Goal: Information Seeking & Learning: Learn about a topic

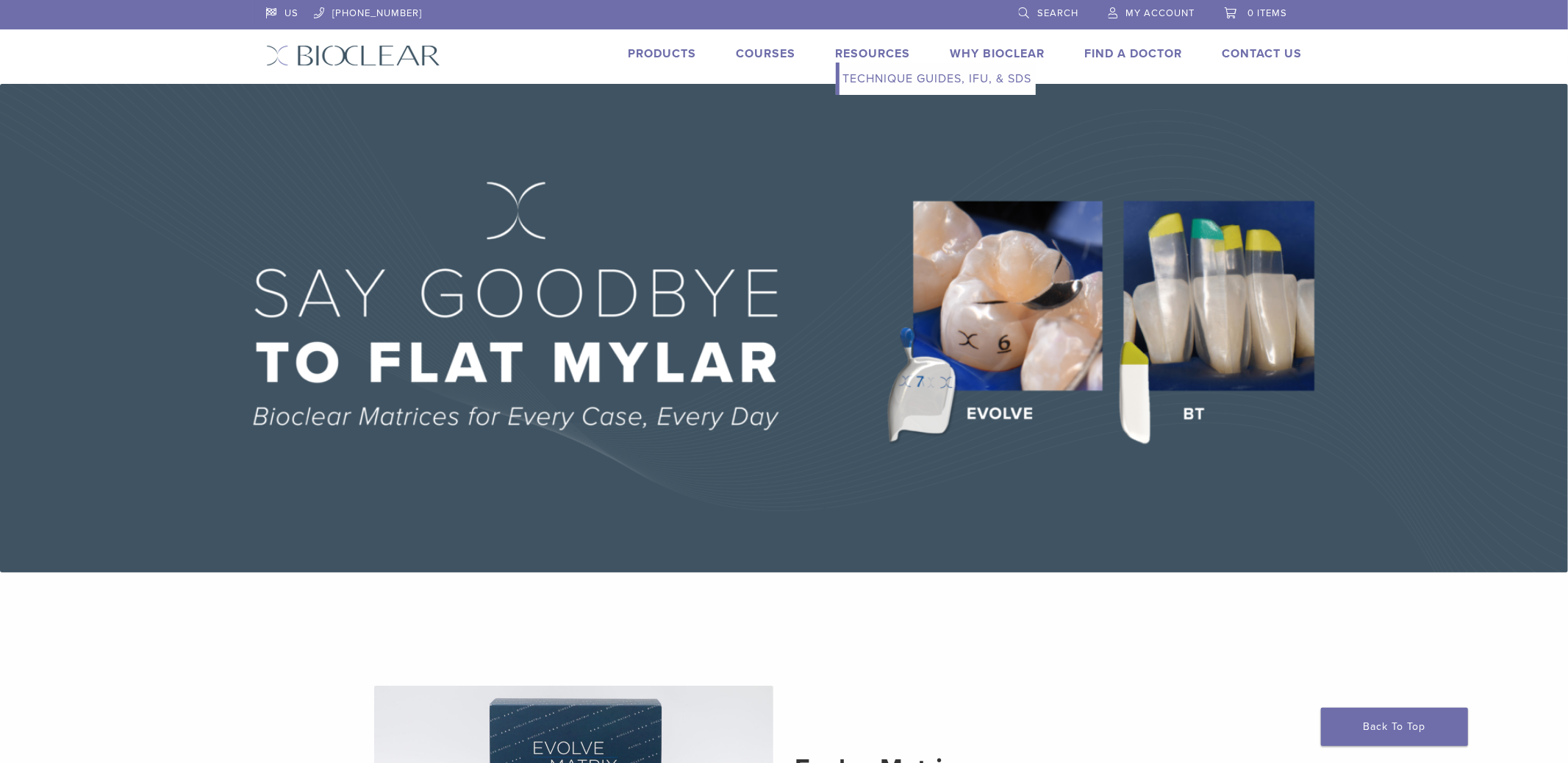
click at [880, 78] on link "Technique Guides, IFU, & SDS" at bounding box center [938, 78] width 197 height 33
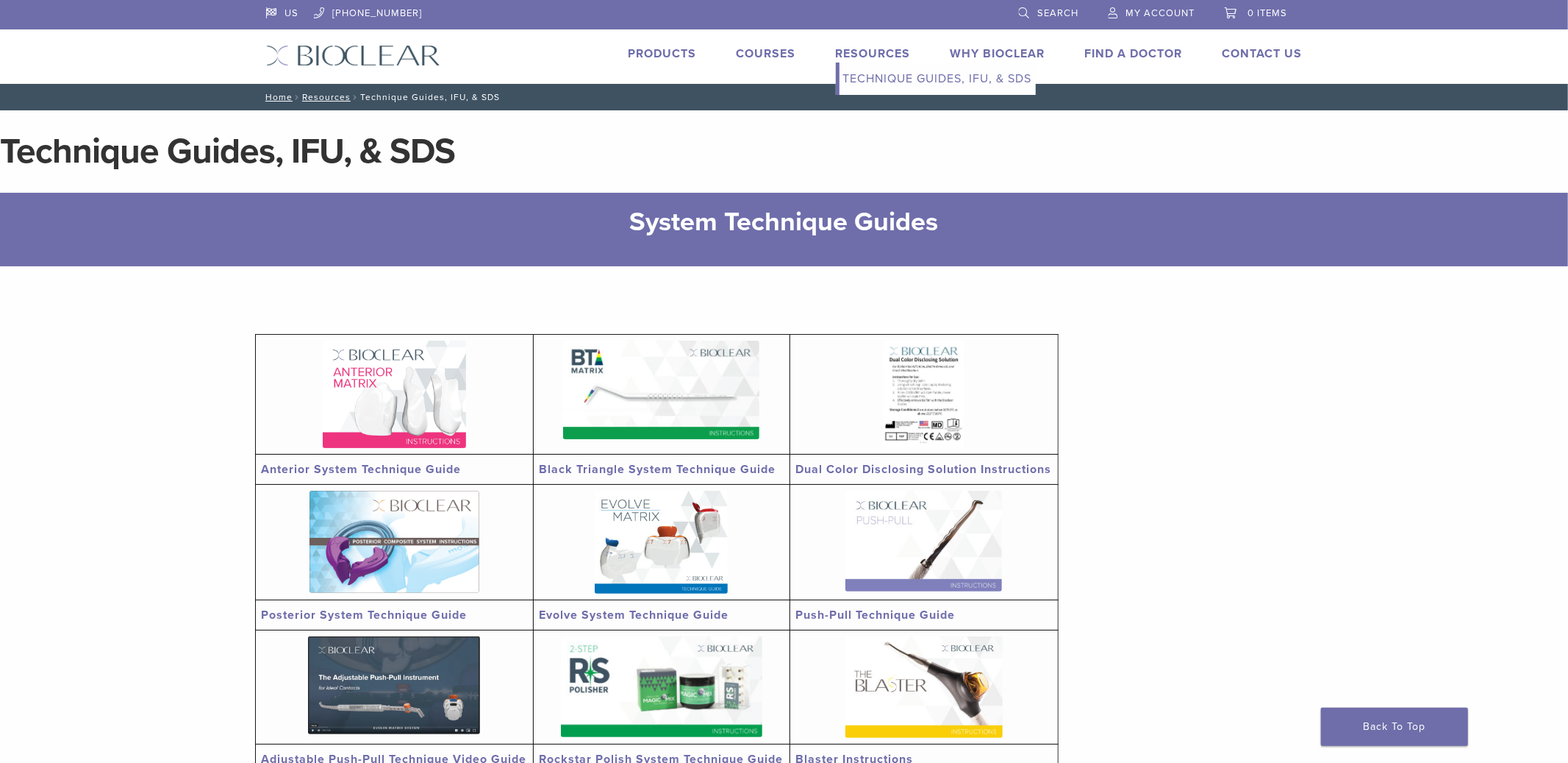
click at [858, 86] on link "Technique Guides, IFU, & SDS" at bounding box center [938, 78] width 197 height 33
click at [859, 51] on link "Resources" at bounding box center [873, 53] width 75 height 15
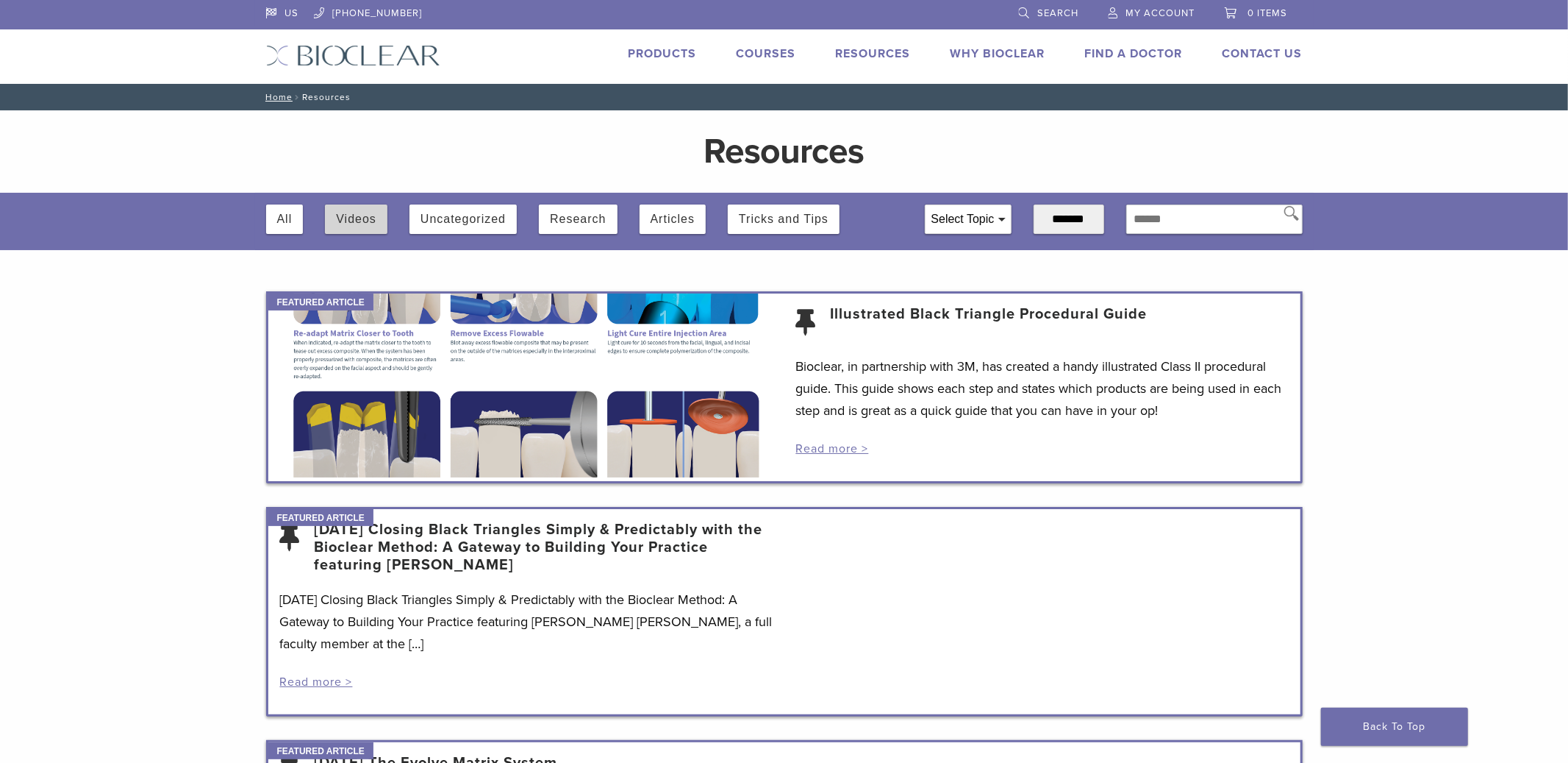
click at [365, 219] on button "Videos" at bounding box center [356, 219] width 41 height 30
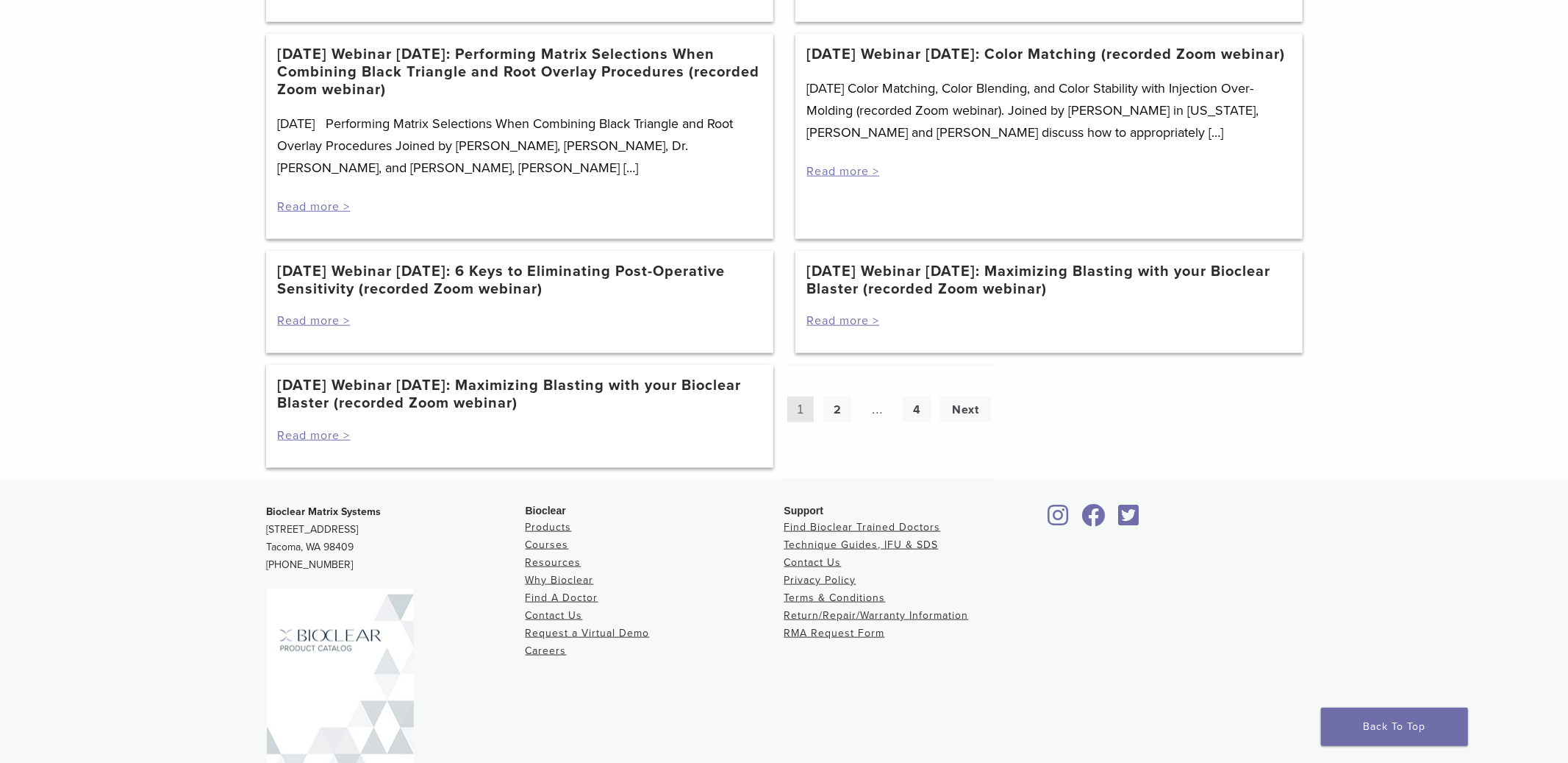
scroll to position [1432, 0]
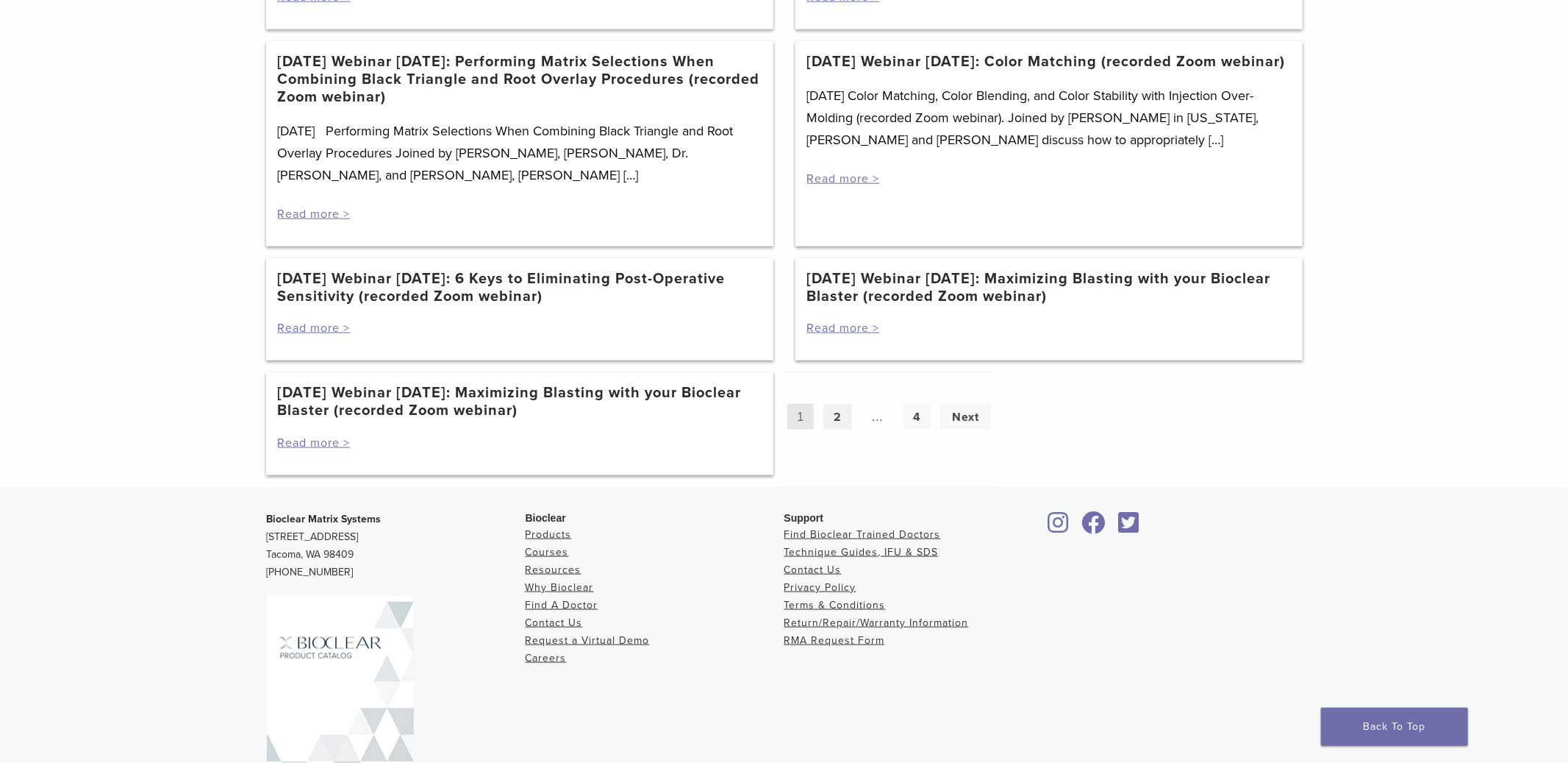
click at [839, 419] on link "2" at bounding box center [837, 416] width 29 height 26
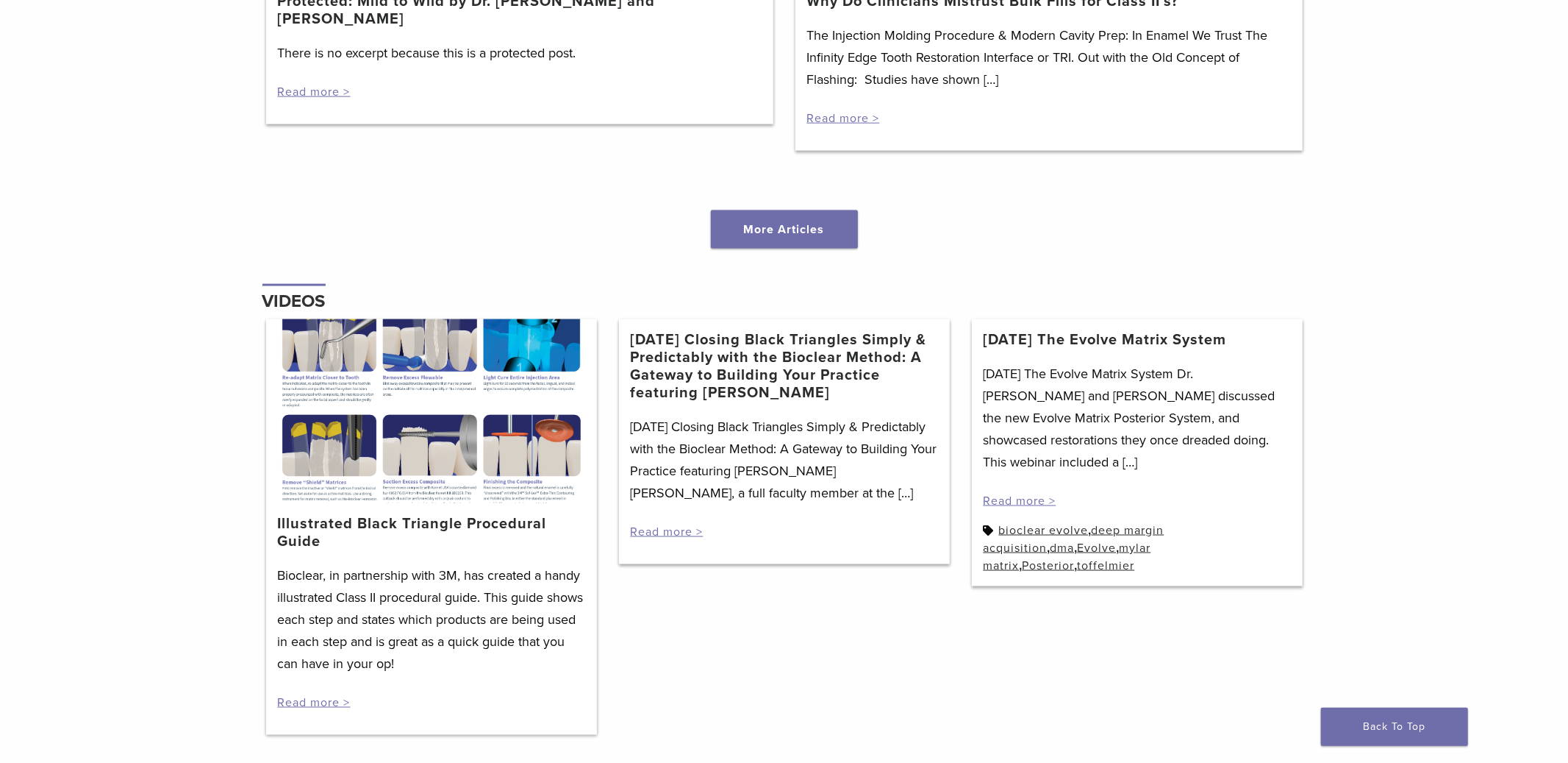
scroll to position [1480, 0]
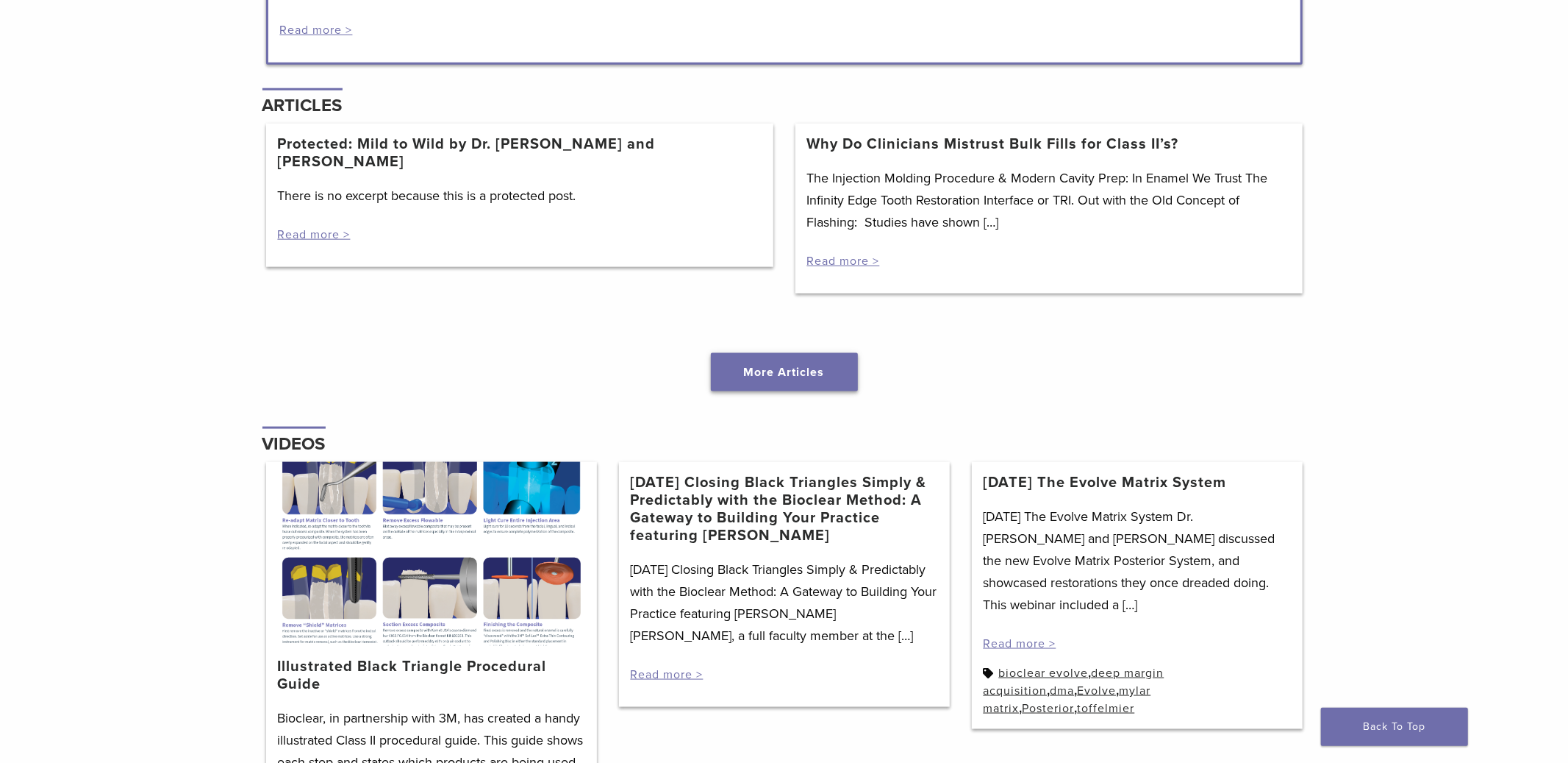
click at [784, 366] on link "More Articles" at bounding box center [784, 372] width 147 height 39
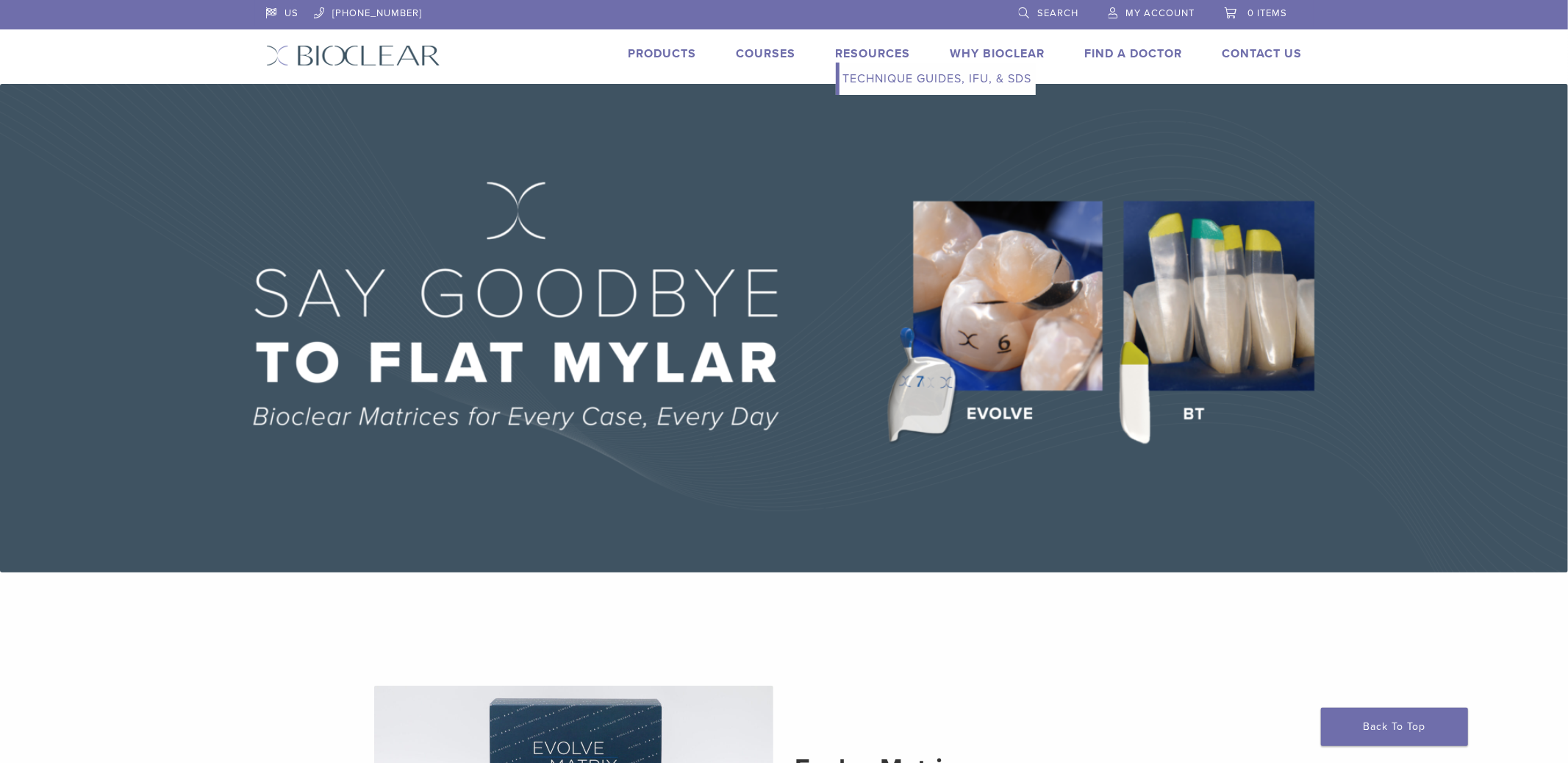
click at [875, 54] on link "Resources" at bounding box center [873, 53] width 75 height 15
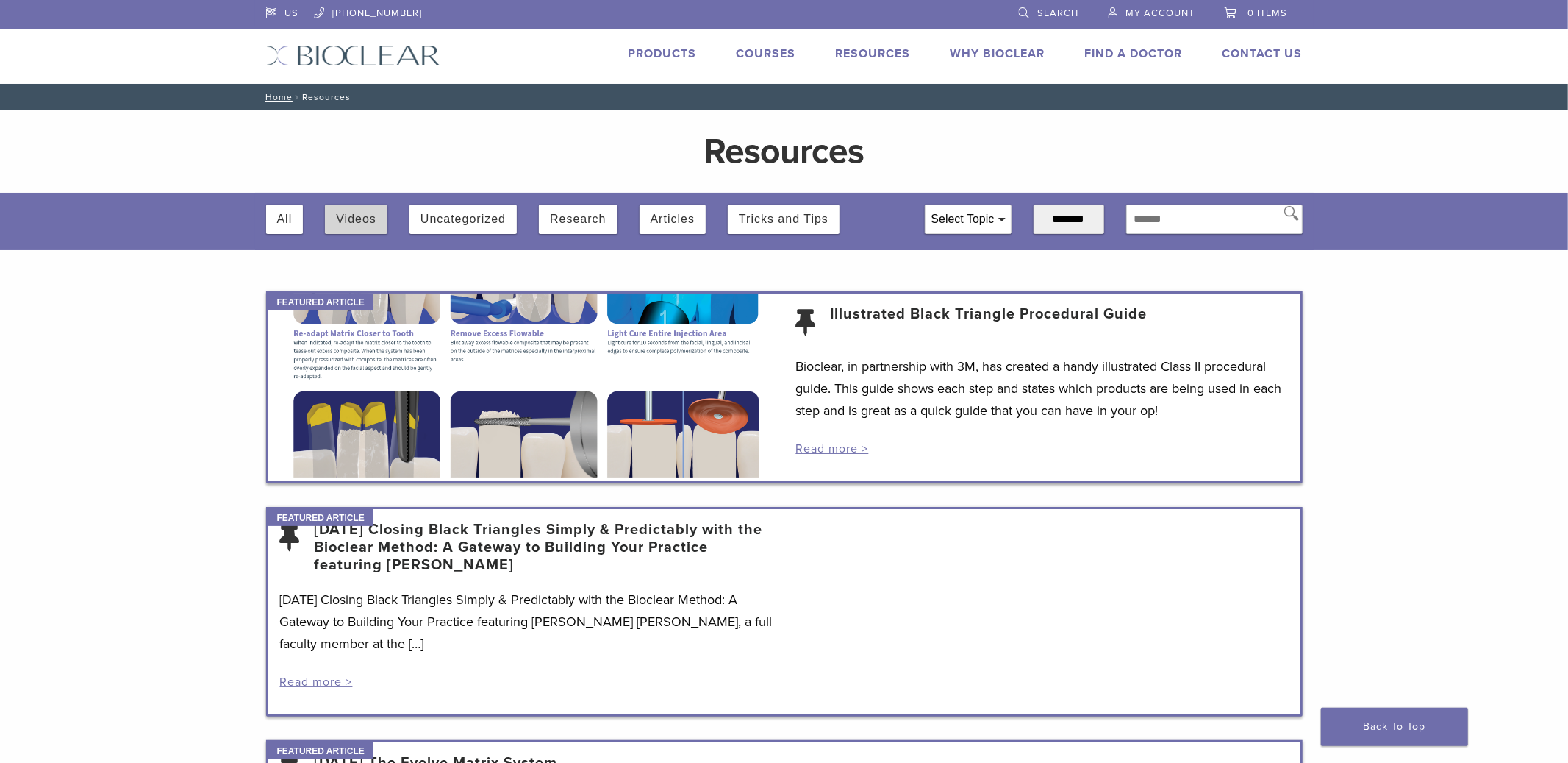
click at [354, 216] on button "Videos" at bounding box center [356, 219] width 41 height 30
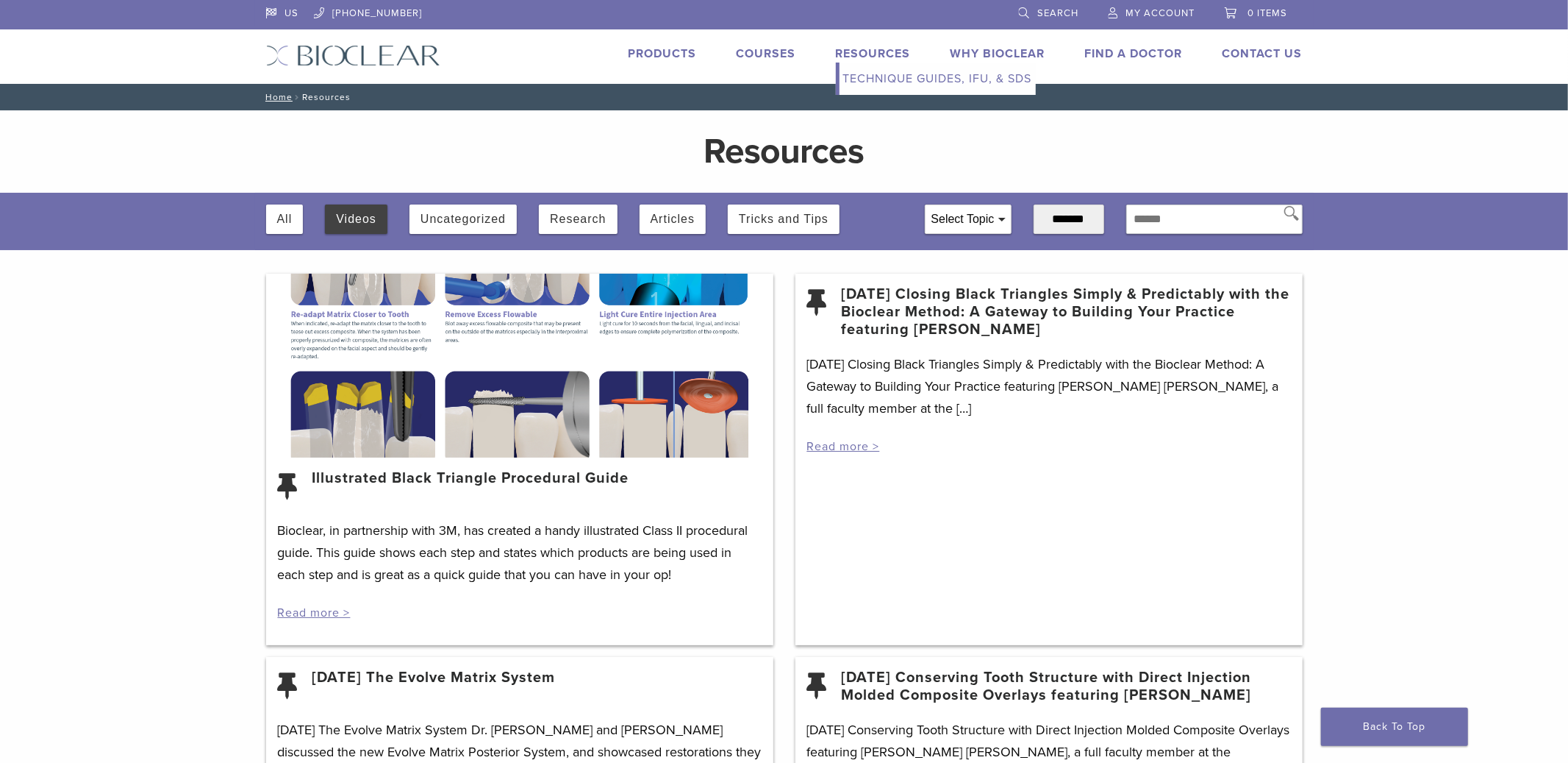
click at [879, 81] on link "Technique Guides, IFU, & SDS" at bounding box center [938, 78] width 197 height 33
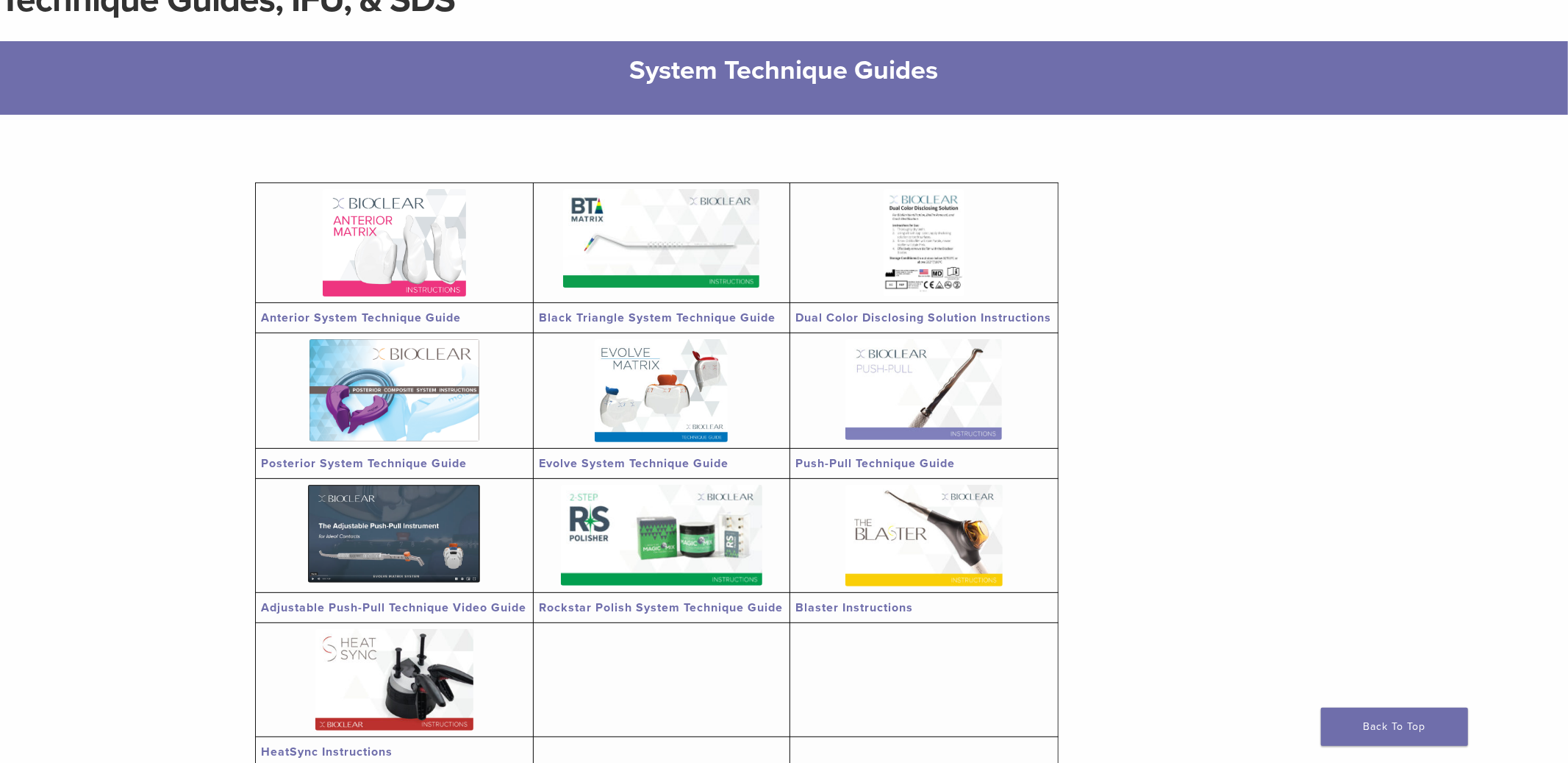
scroll to position [230, 0]
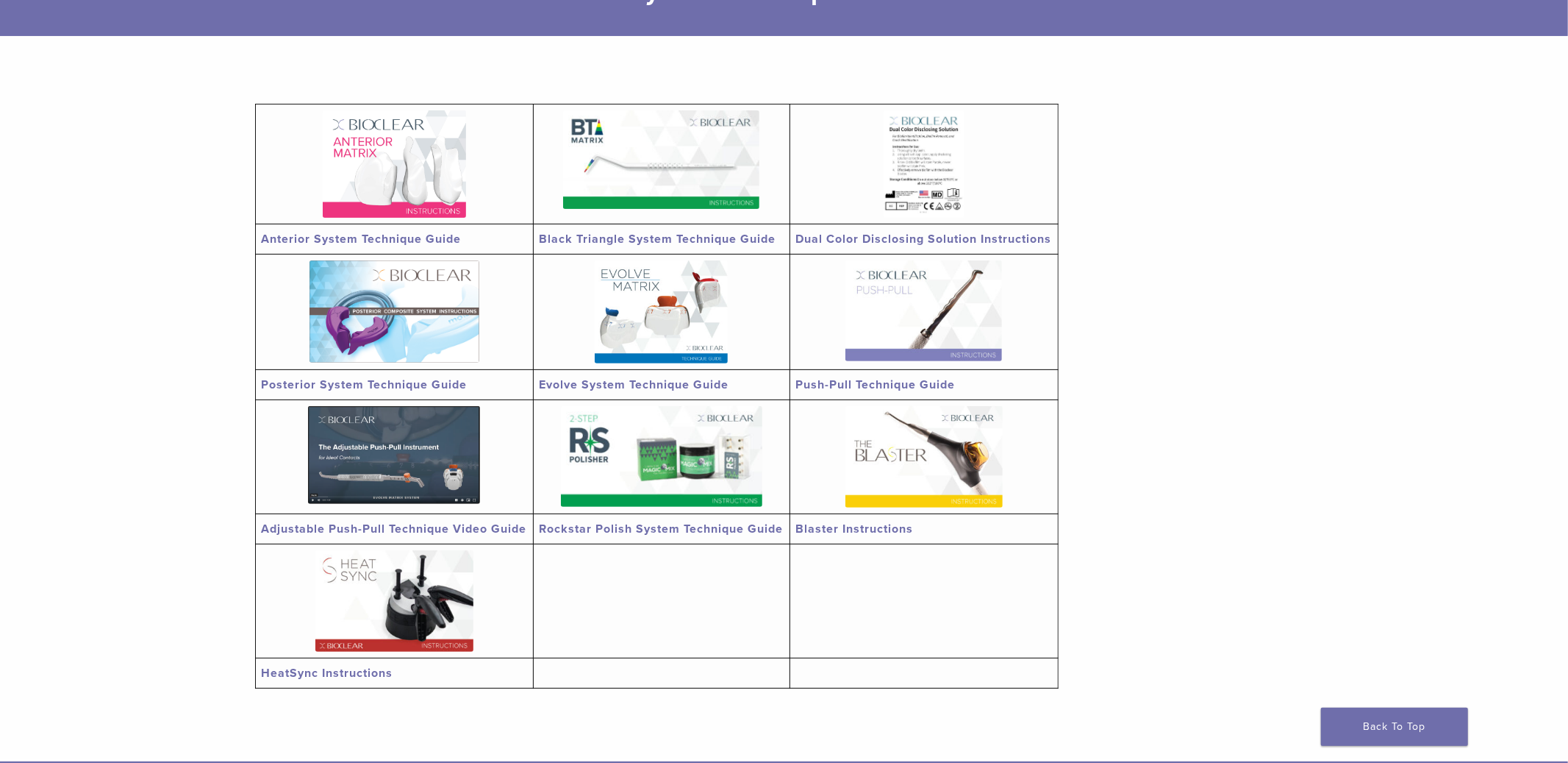
click at [436, 313] on img at bounding box center [394, 310] width 170 height 102
click at [438, 454] on img at bounding box center [394, 455] width 172 height 98
click at [443, 300] on img at bounding box center [394, 310] width 170 height 102
